Goal: Task Accomplishment & Management: Manage account settings

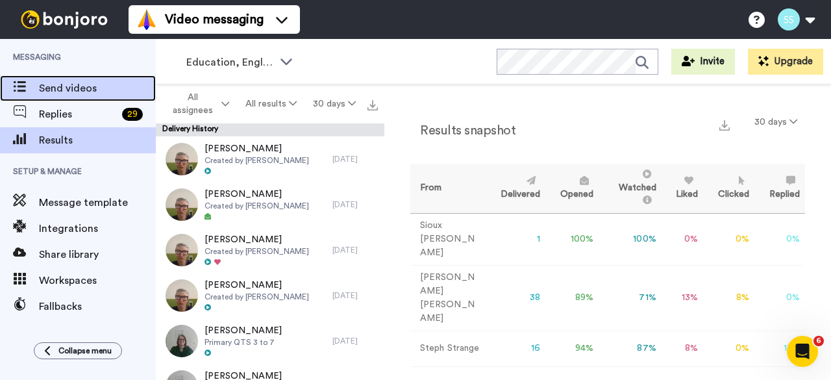
click at [58, 88] on span "Send videos" at bounding box center [97, 89] width 117 height 16
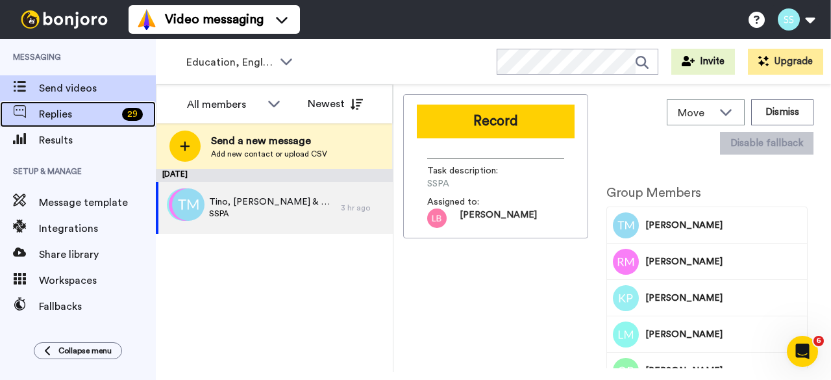
click at [57, 118] on span "Replies" at bounding box center [78, 115] width 78 height 16
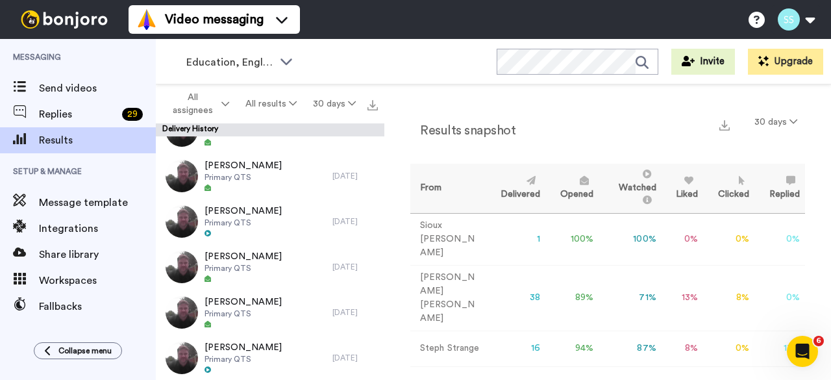
scroll to position [2257, 0]
